Goal: Information Seeking & Learning: Understand process/instructions

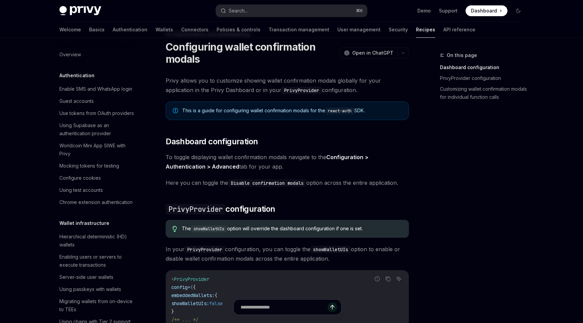
scroll to position [232, 0]
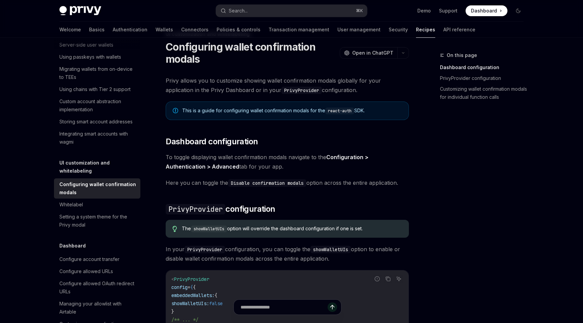
type textarea "*"
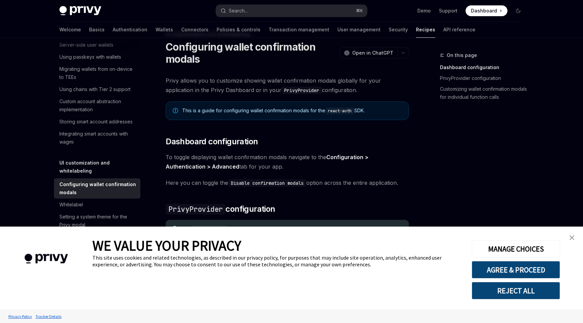
click at [321, 80] on span "Privy allows you to customize showing wallet confirmation modals globally for y…" at bounding box center [287, 85] width 243 height 19
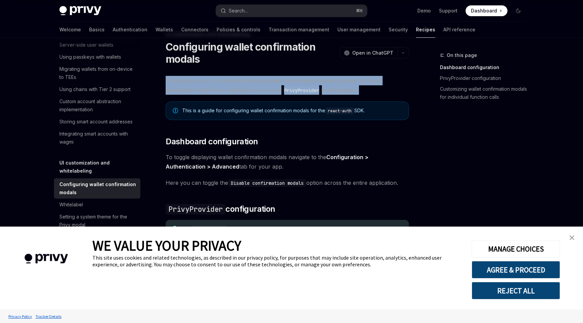
click at [321, 80] on span "Privy allows you to customize showing wallet confirmation modals globally for y…" at bounding box center [287, 85] width 243 height 19
click at [320, 80] on span "Privy allows you to customize showing wallet confirmation modals globally for y…" at bounding box center [287, 85] width 243 height 19
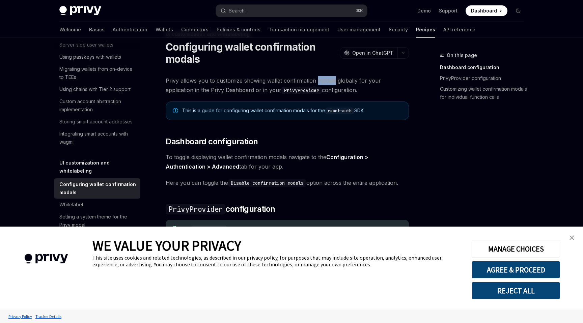
click at [320, 80] on span "Privy allows you to customize showing wallet confirmation modals globally for y…" at bounding box center [287, 85] width 243 height 19
click at [366, 81] on span "Privy allows you to customize showing wallet confirmation modals globally for y…" at bounding box center [287, 85] width 243 height 19
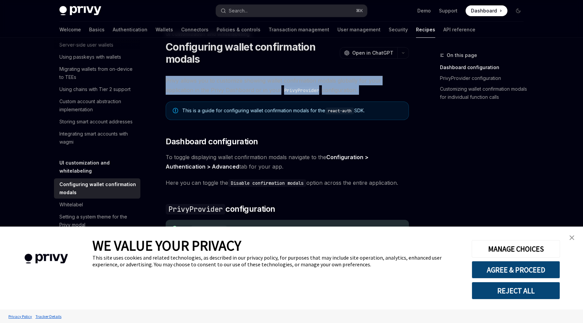
click at [366, 81] on span "Privy allows you to customize showing wallet confirmation modals globally for y…" at bounding box center [287, 85] width 243 height 19
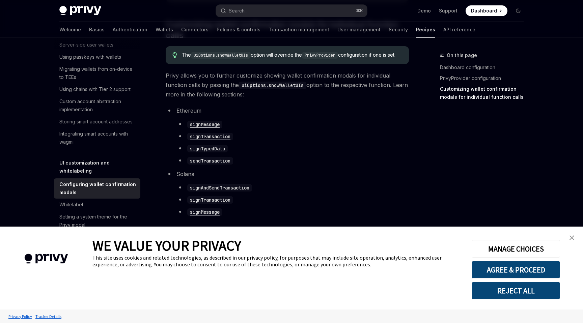
scroll to position [379, 0]
